Goal: Check status: Check status

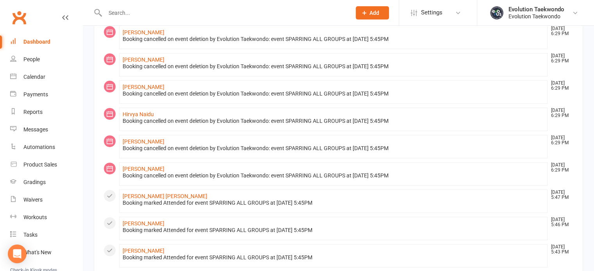
click at [39, 43] on div "Dashboard" at bounding box center [36, 42] width 27 height 6
